Goal: Information Seeking & Learning: Learn about a topic

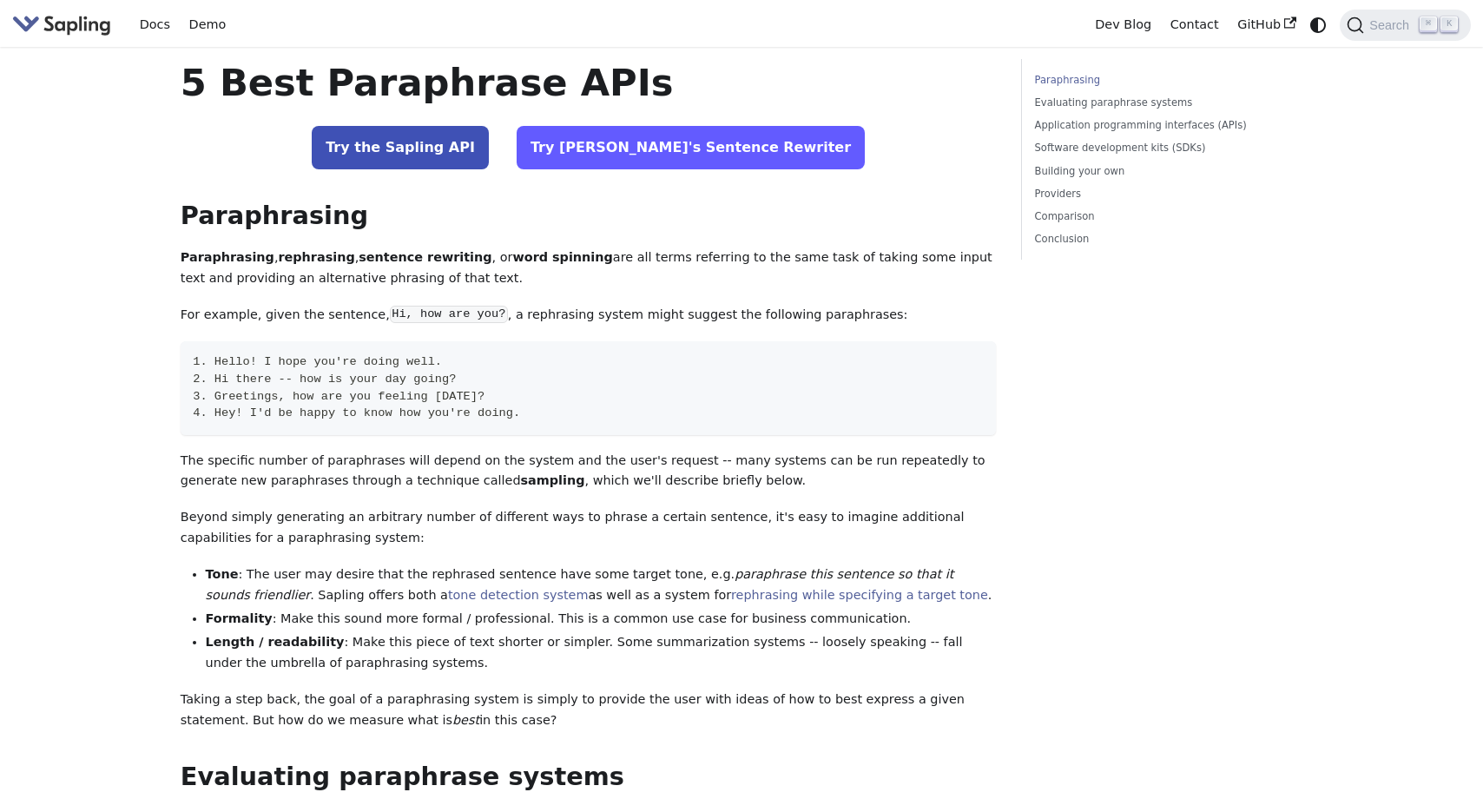
click at [720, 151] on link "Try [PERSON_NAME]'s Sentence Rewriter" at bounding box center [690, 147] width 348 height 44
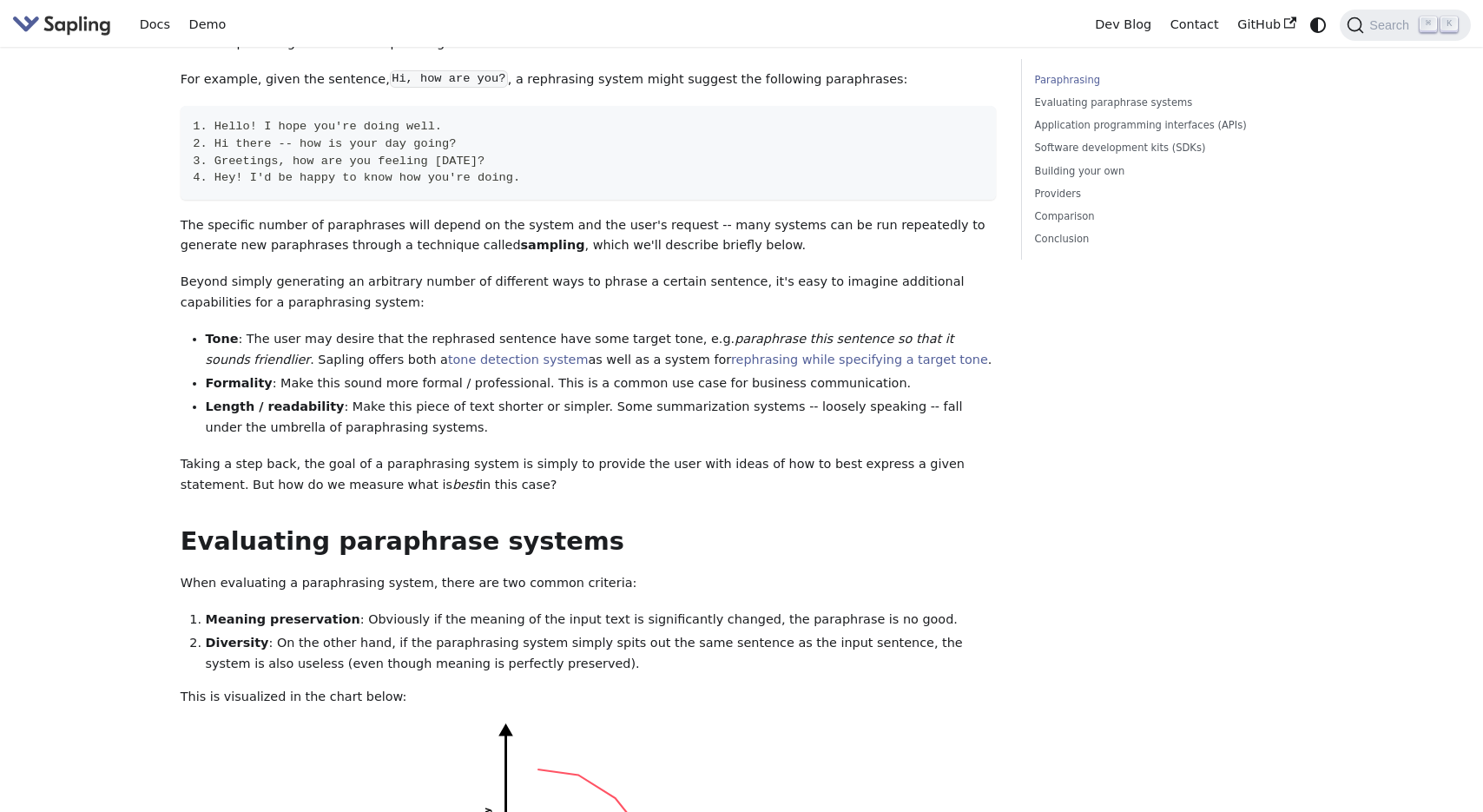
scroll to position [237, 0]
drag, startPoint x: 212, startPoint y: 159, endPoint x: 389, endPoint y: 157, distance: 177.0
click at [389, 157] on span "3. Greetings, how are you feeling [DATE]?" at bounding box center [338, 159] width 292 height 13
drag, startPoint x: 361, startPoint y: 179, endPoint x: 217, endPoint y: 185, distance: 144.1
click at [217, 185] on code "1. Hello! I hope you're doing well. 2. Hi there -- how is your day going? 3. Gr…" at bounding box center [588, 151] width 816 height 94
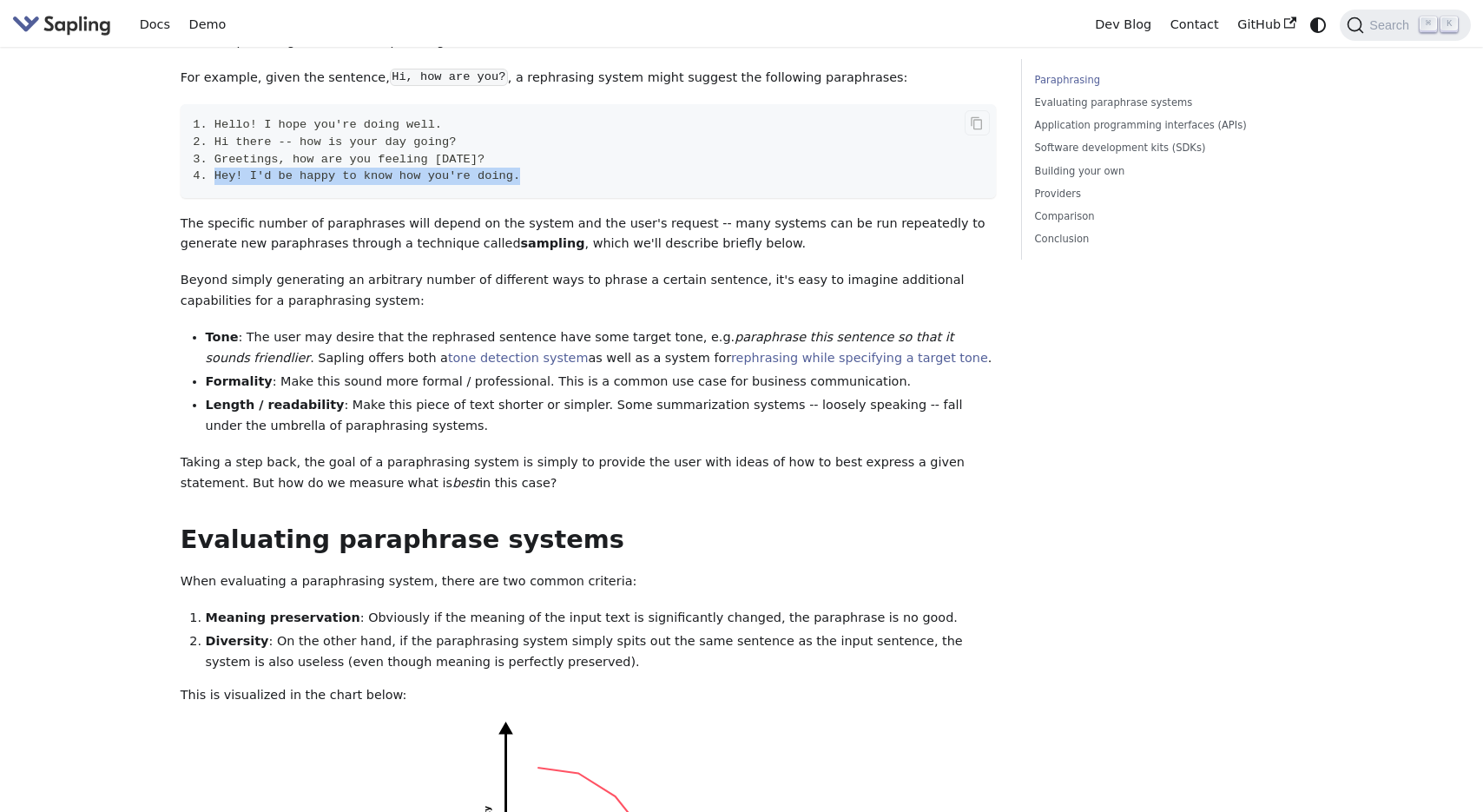
copy span "Hey! I'd be happy to know how you're doing."
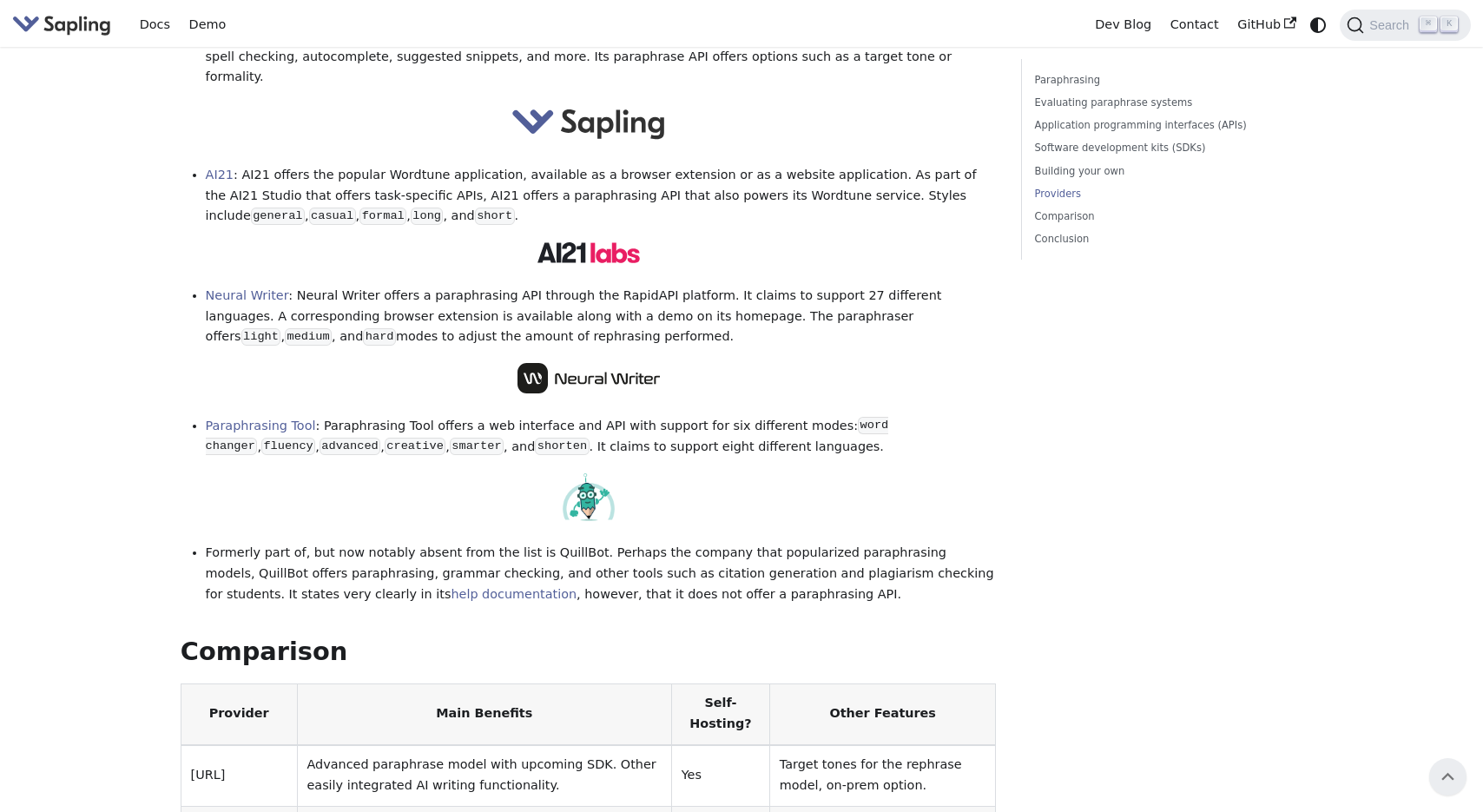
scroll to position [2152, 0]
